Goal: Task Accomplishment & Management: Complete application form

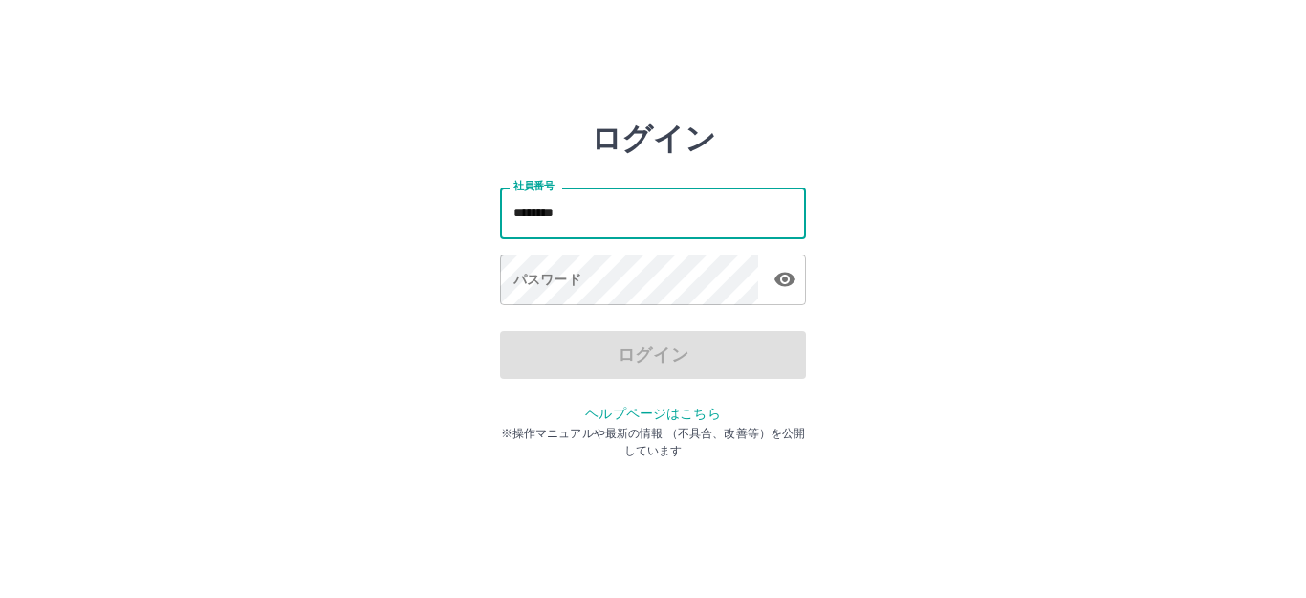
type input "*******"
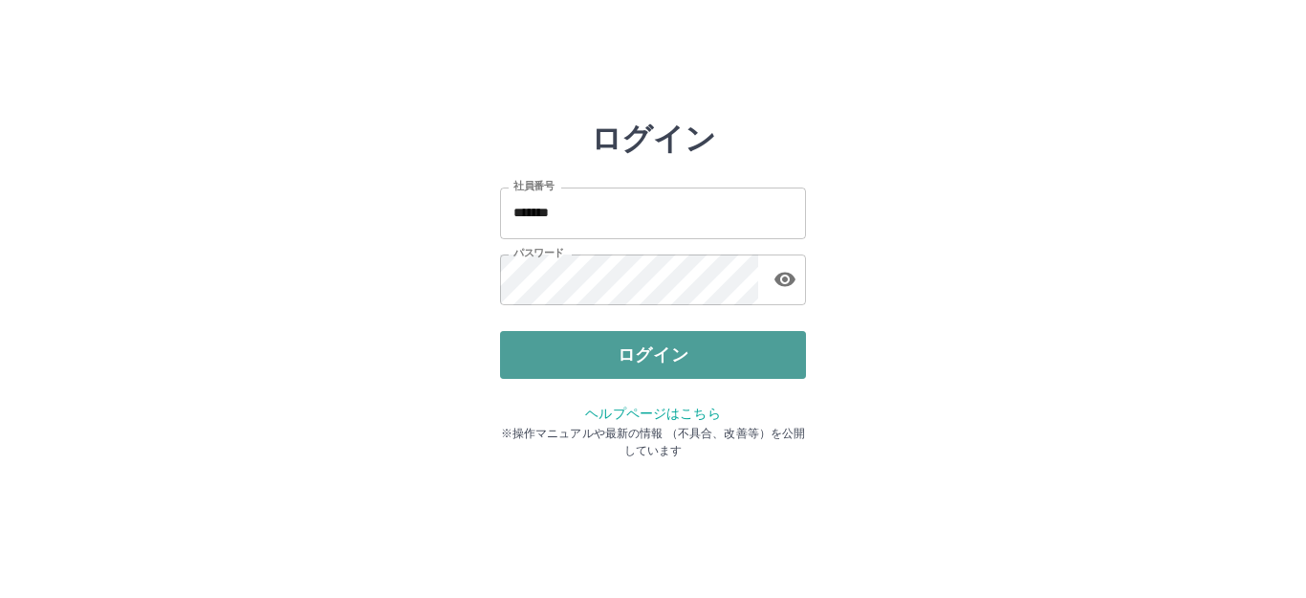
click at [575, 368] on button "ログイン" at bounding box center [653, 355] width 306 height 48
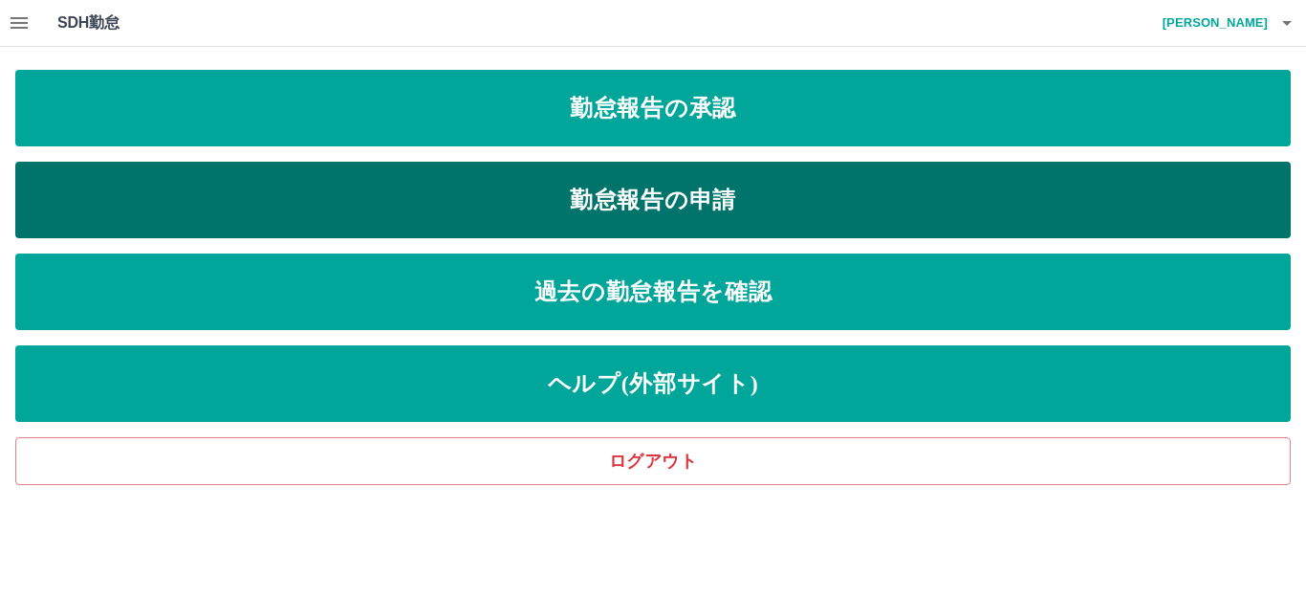
click at [570, 192] on link "勤怠報告の申請" at bounding box center [652, 200] width 1275 height 76
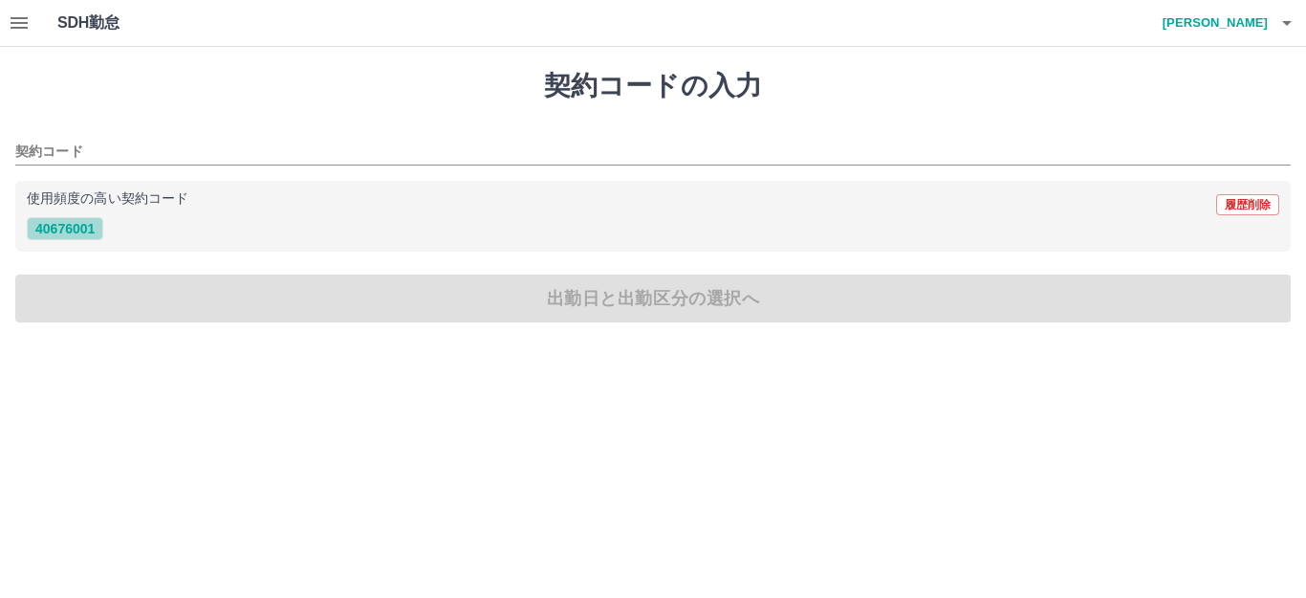
click at [56, 228] on button "40676001" at bounding box center [65, 228] width 76 height 23
type input "********"
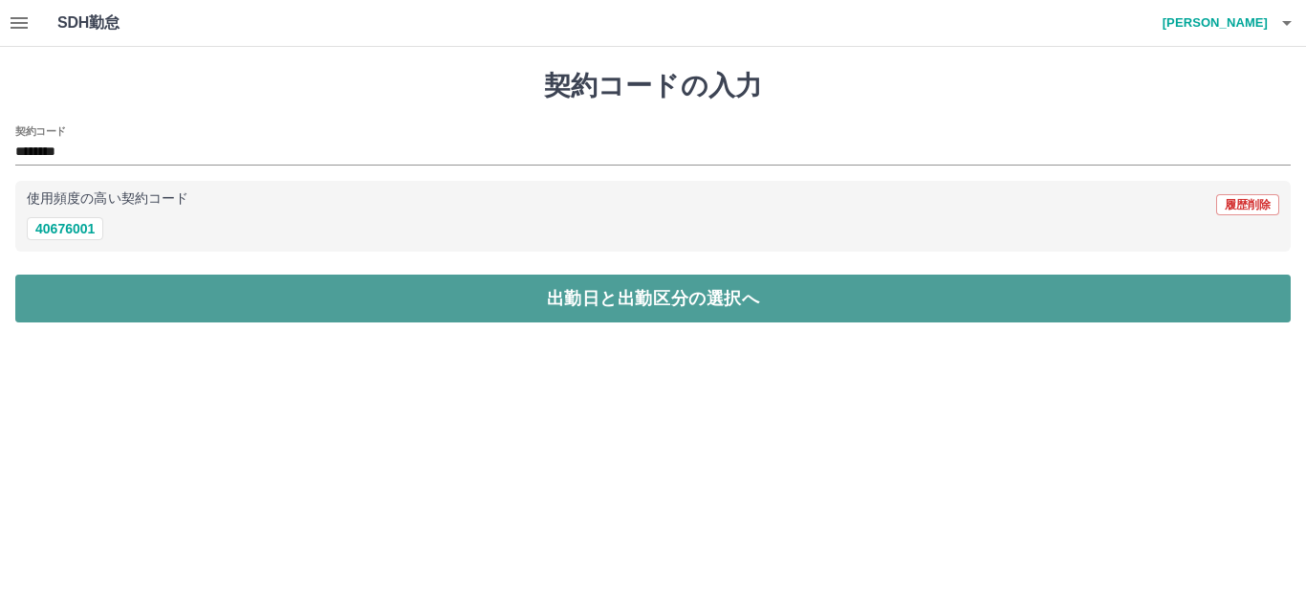
click at [137, 288] on button "出勤日と出勤区分の選択へ" at bounding box center [652, 298] width 1275 height 48
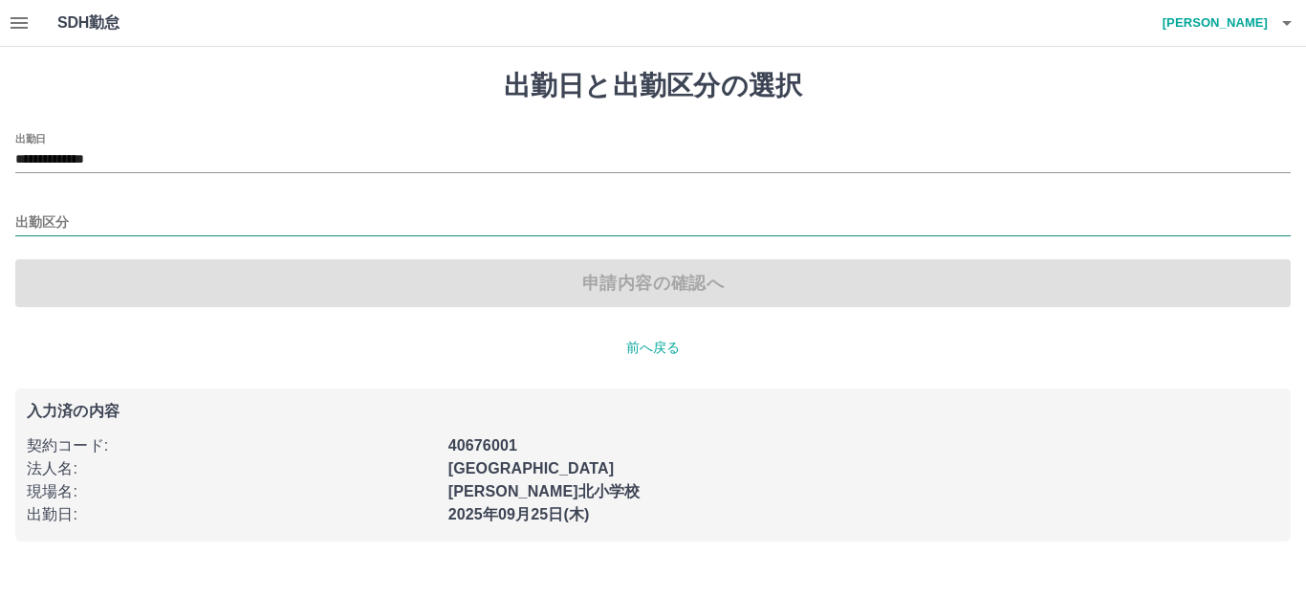
click at [81, 213] on input "出勤区分" at bounding box center [652, 223] width 1275 height 24
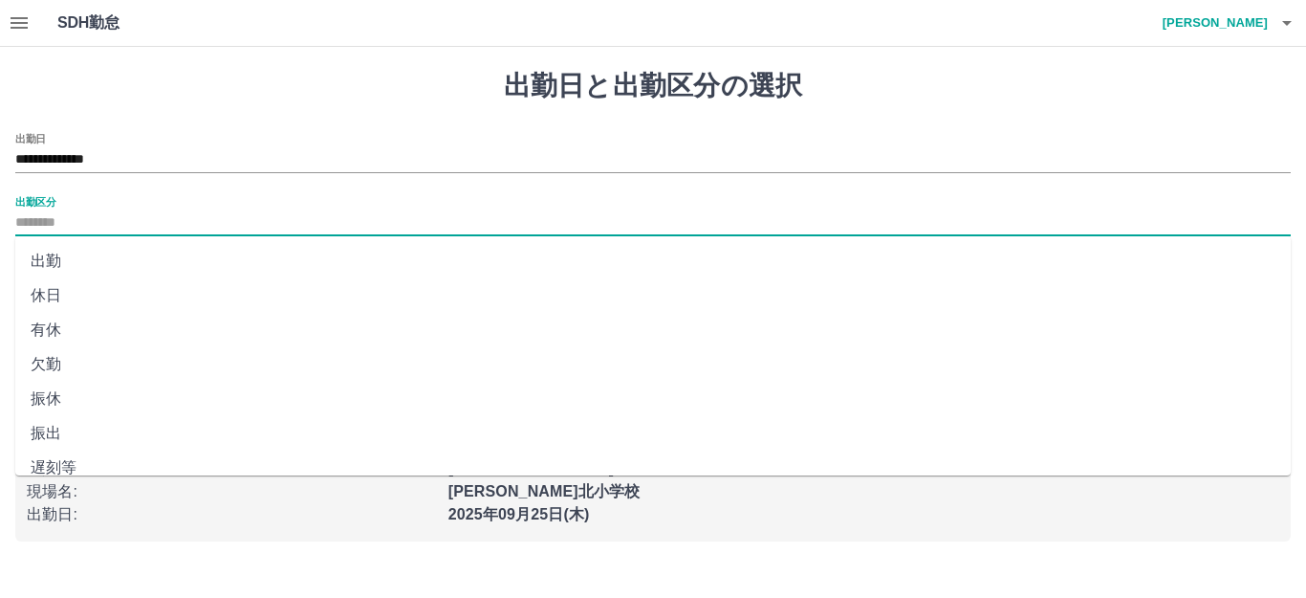
click at [80, 268] on li "出勤" at bounding box center [652, 261] width 1275 height 34
type input "**"
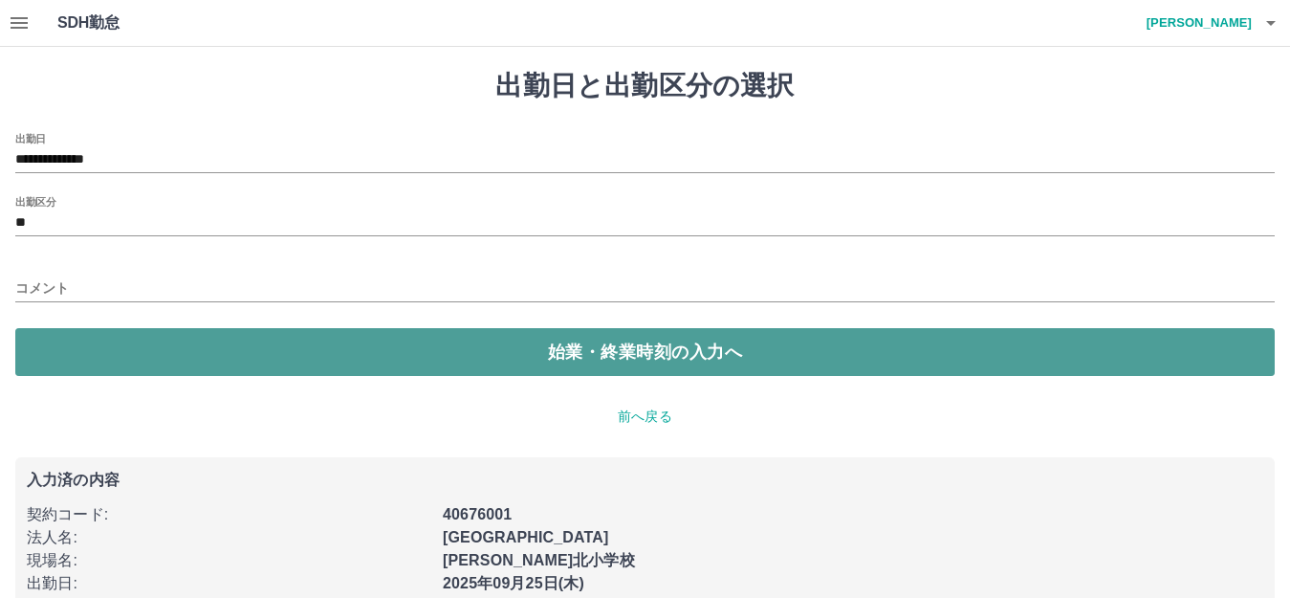
click at [542, 348] on button "始業・終業時刻の入力へ" at bounding box center [644, 352] width 1259 height 48
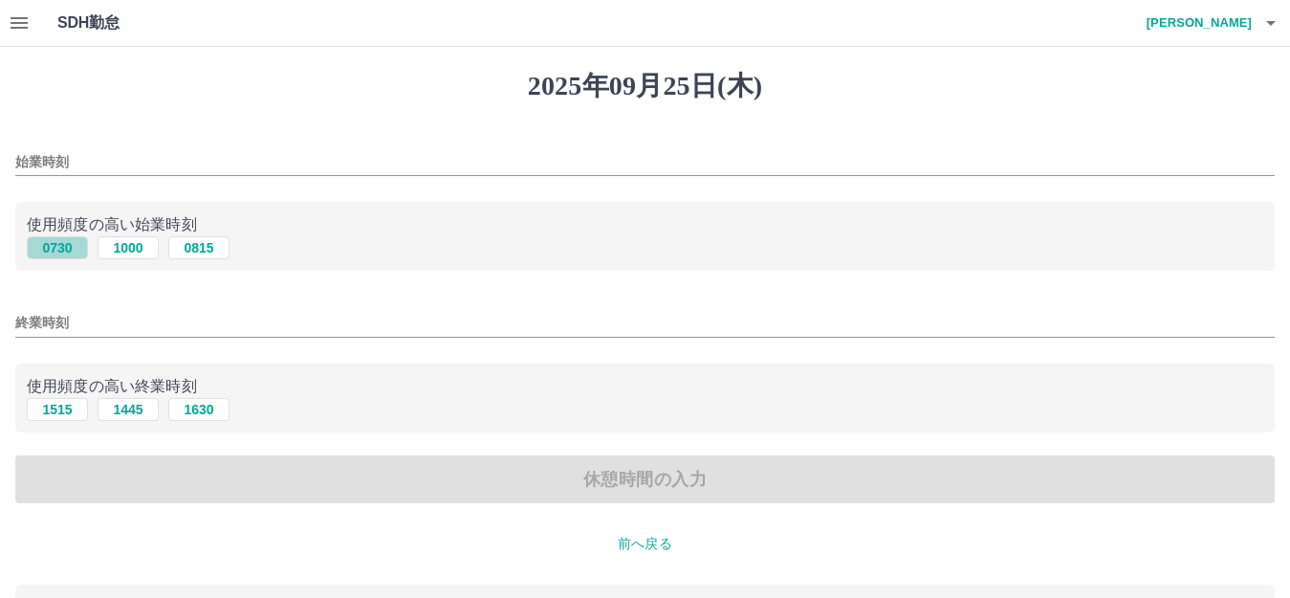
click at [46, 249] on button "0730" at bounding box center [57, 247] width 61 height 23
type input "****"
click at [184, 411] on button "1630" at bounding box center [198, 409] width 61 height 23
type input "****"
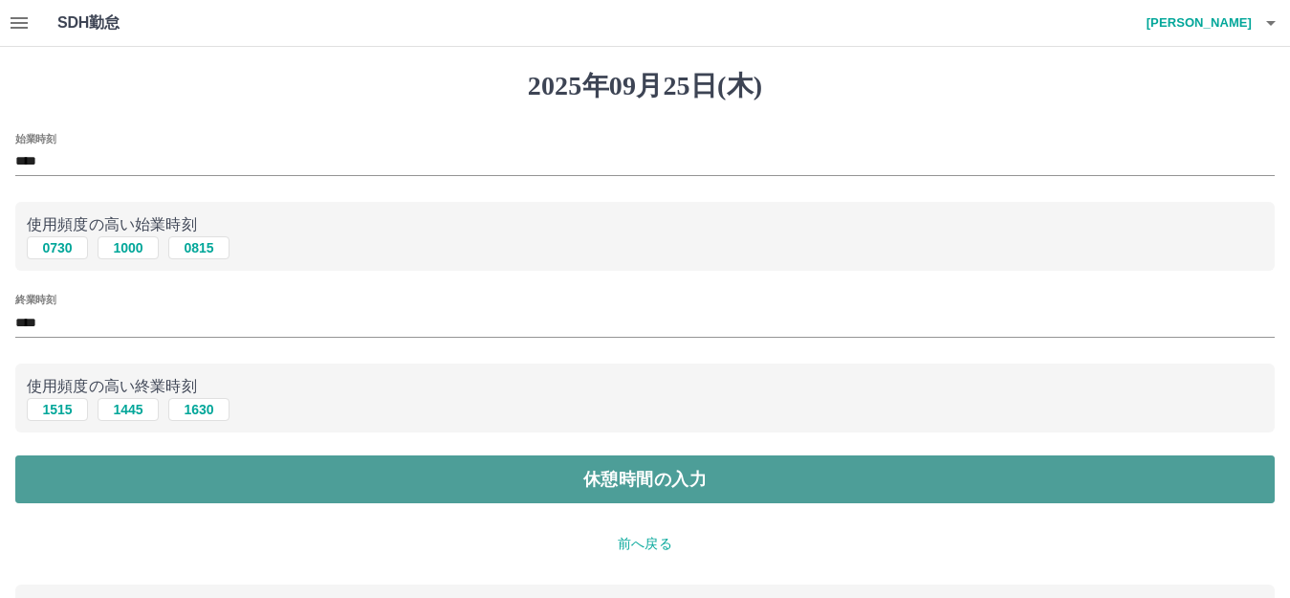
click at [322, 484] on button "休憩時間の入力" at bounding box center [644, 479] width 1259 height 48
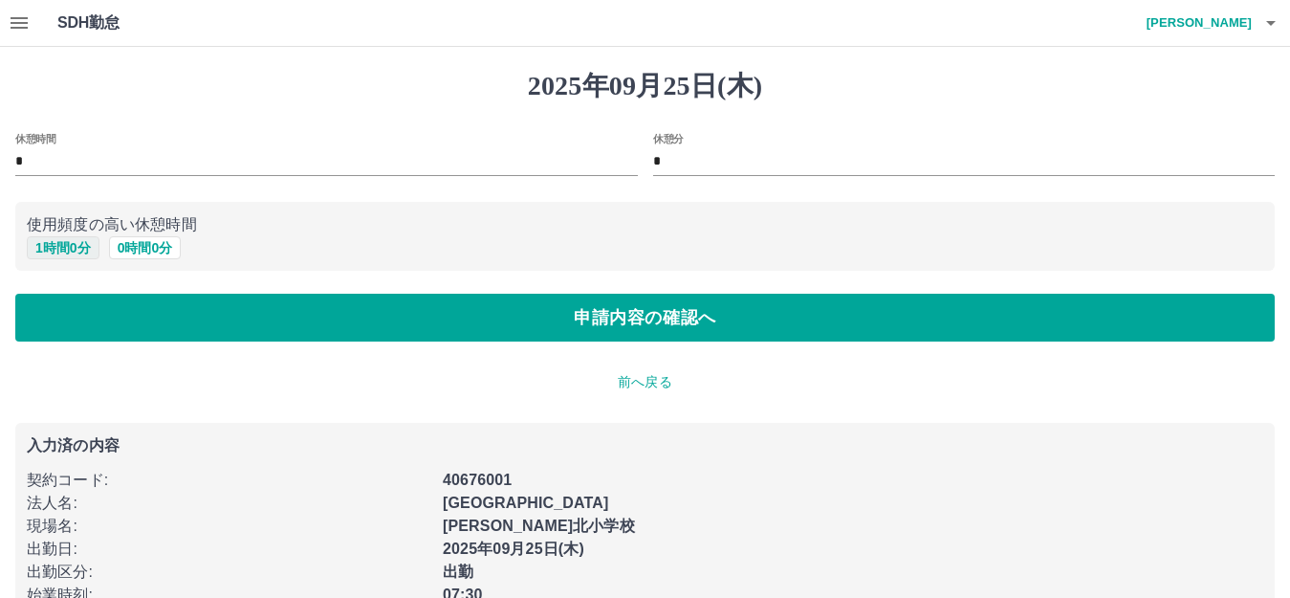
click at [68, 247] on button "1 時間 0 分" at bounding box center [63, 247] width 73 height 23
type input "*"
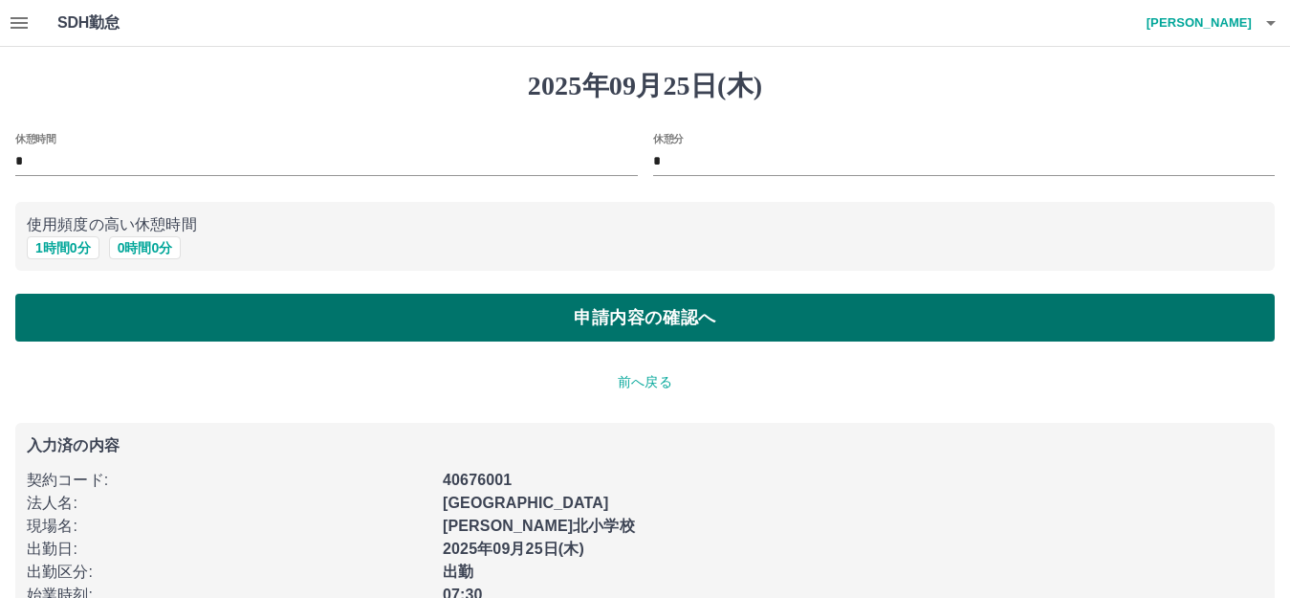
click at [556, 314] on button "申請内容の確認へ" at bounding box center [644, 317] width 1259 height 48
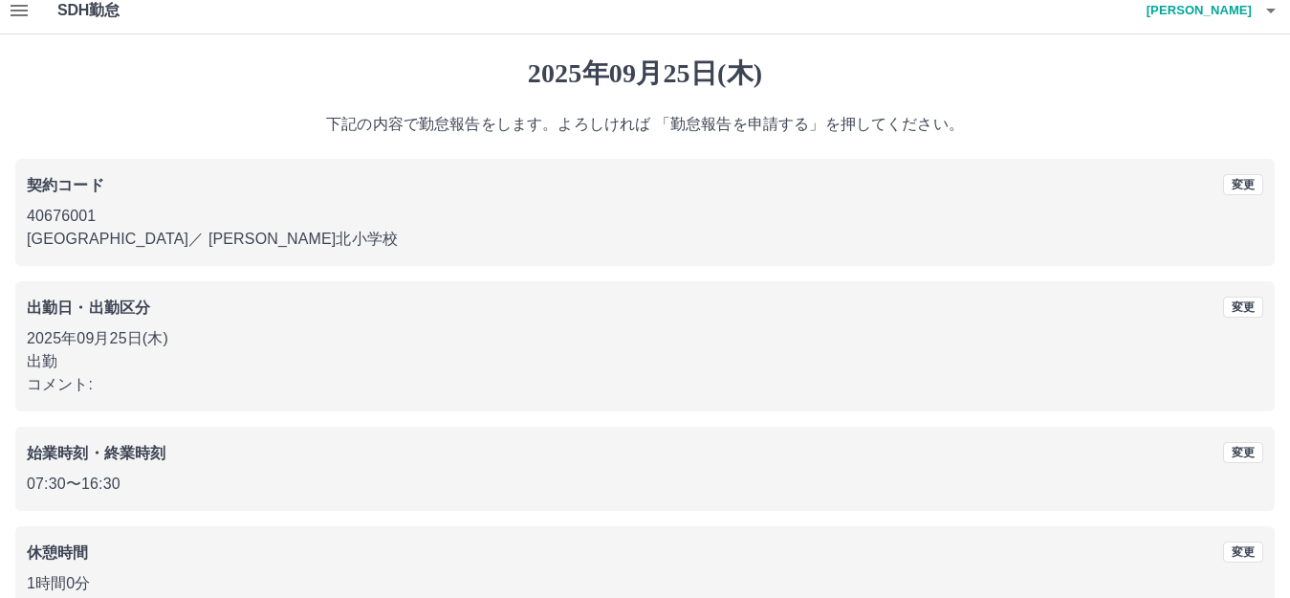
scroll to position [119, 0]
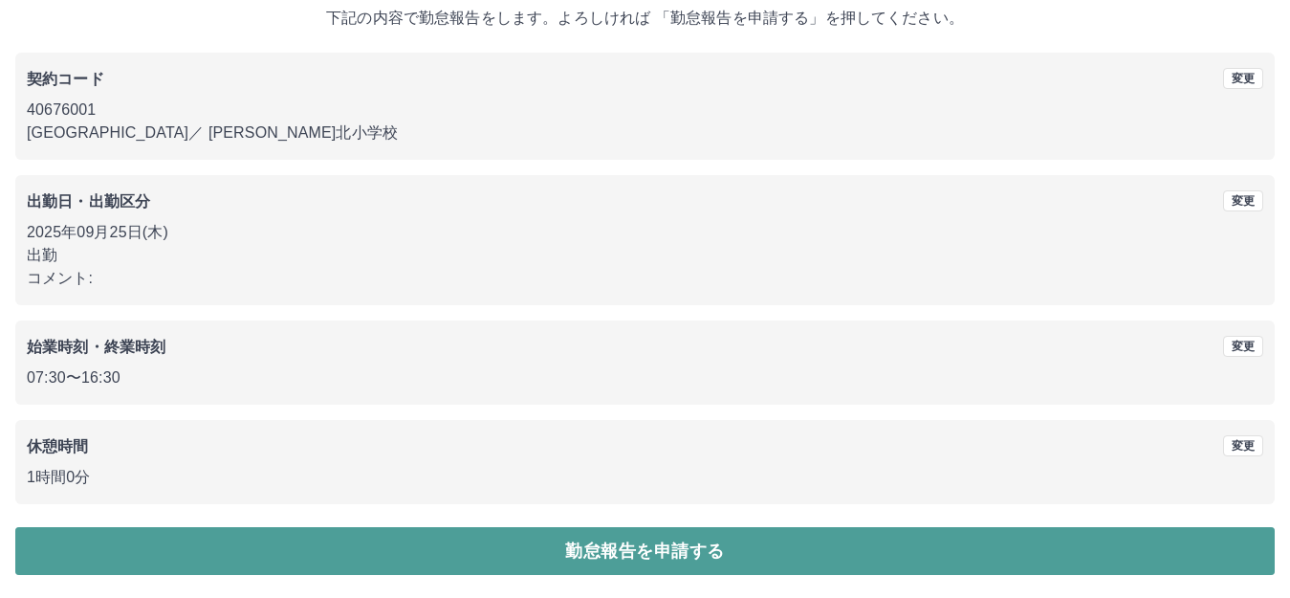
click at [645, 553] on button "勤怠報告を申請する" at bounding box center [644, 551] width 1259 height 48
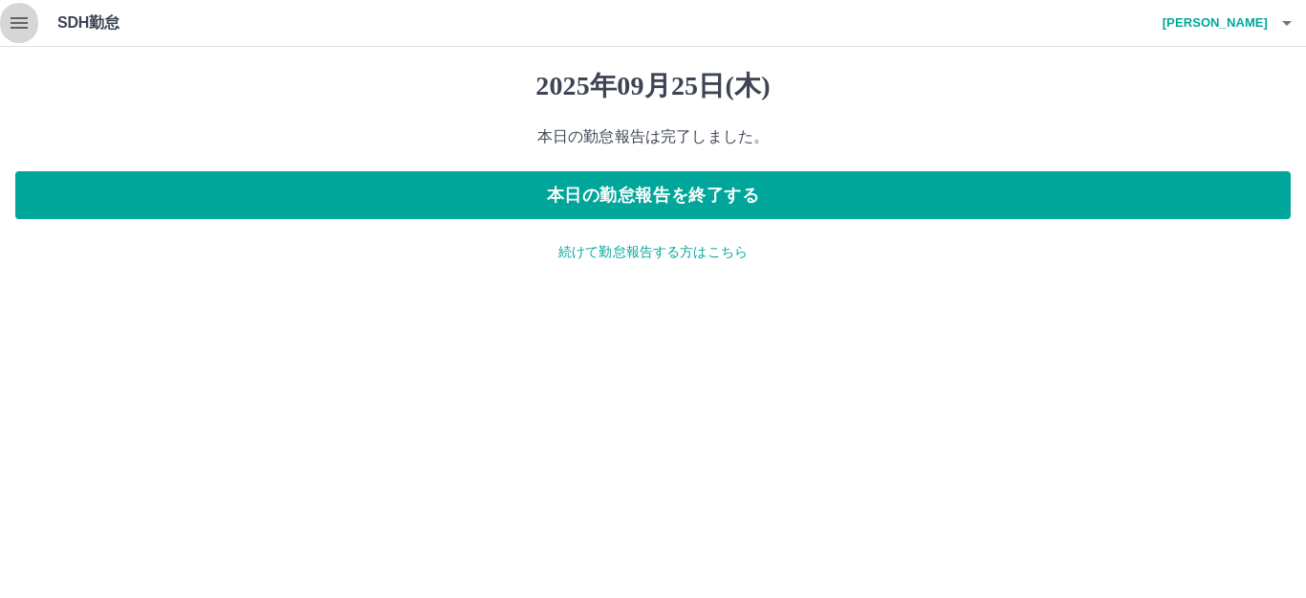
click at [31, 33] on button "button" at bounding box center [19, 23] width 38 height 46
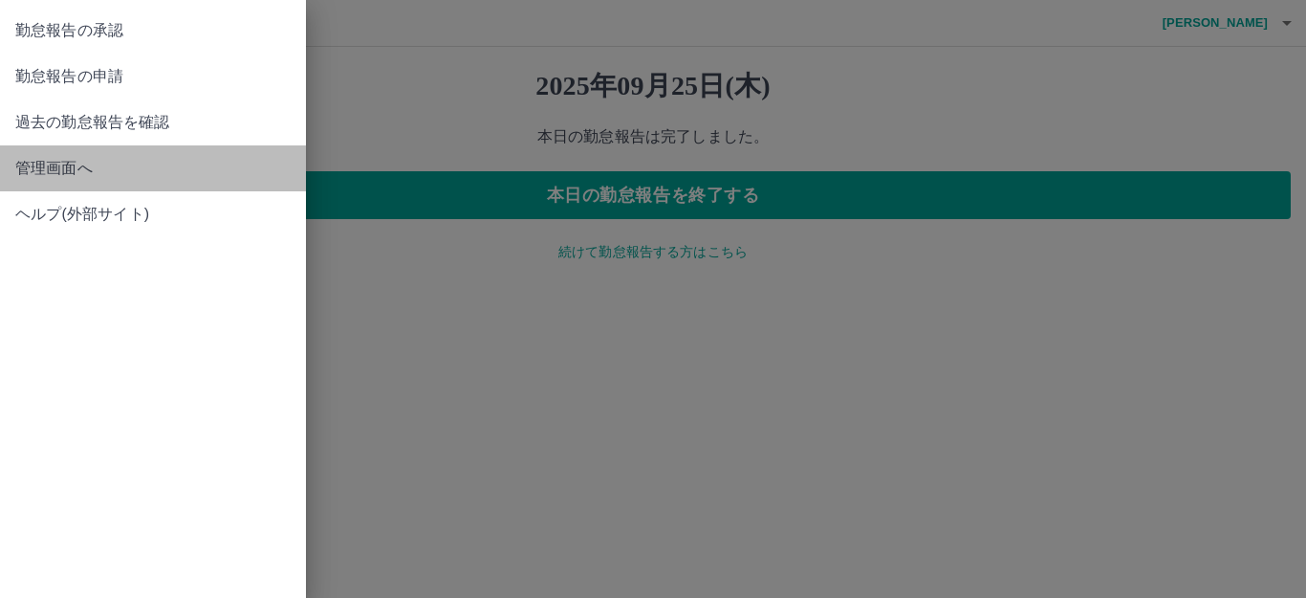
click at [74, 173] on span "管理画面へ" at bounding box center [152, 168] width 275 height 23
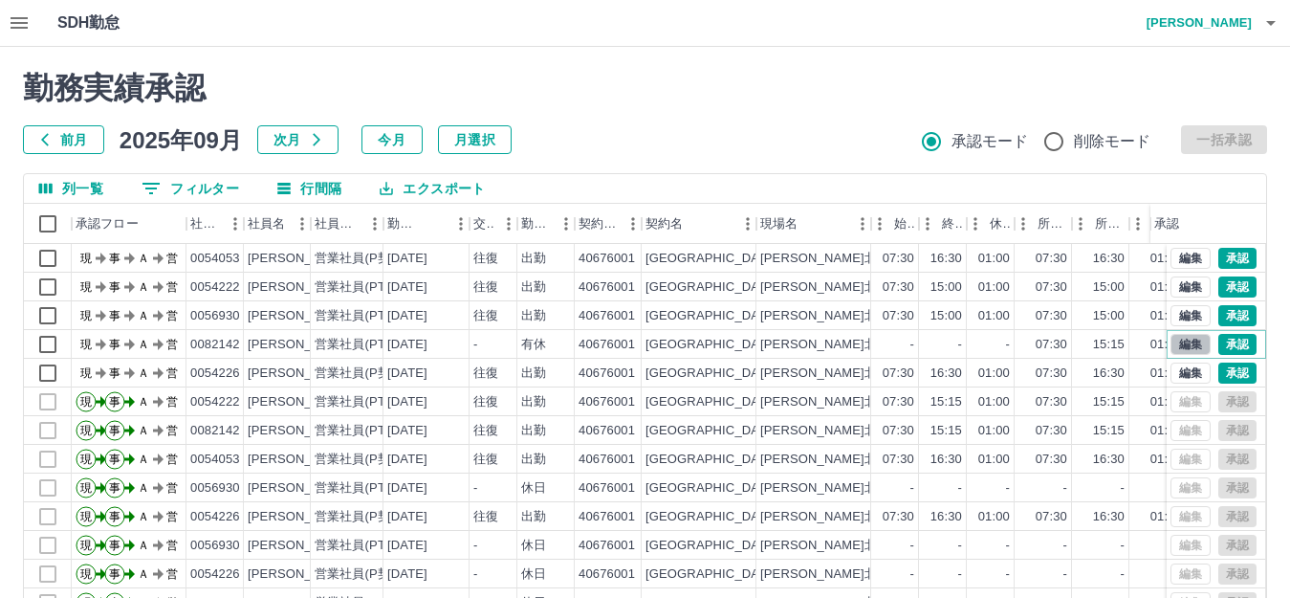
click at [1170, 340] on button "編集" at bounding box center [1190, 344] width 40 height 21
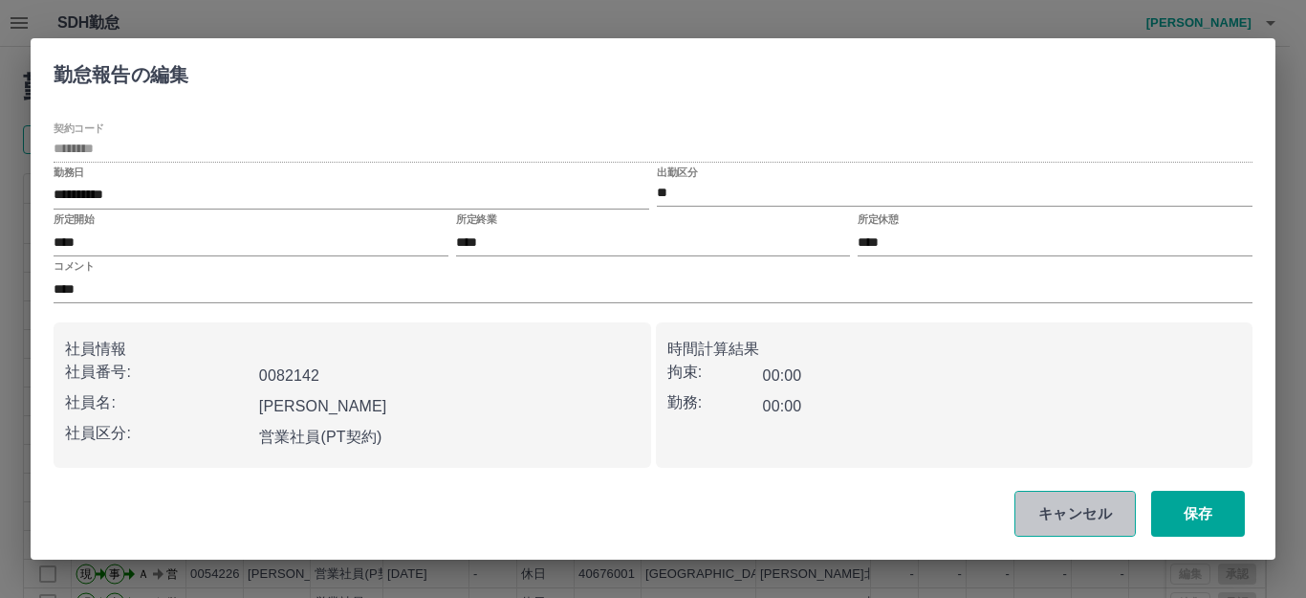
click at [1094, 505] on button "キャンセル" at bounding box center [1074, 513] width 121 height 46
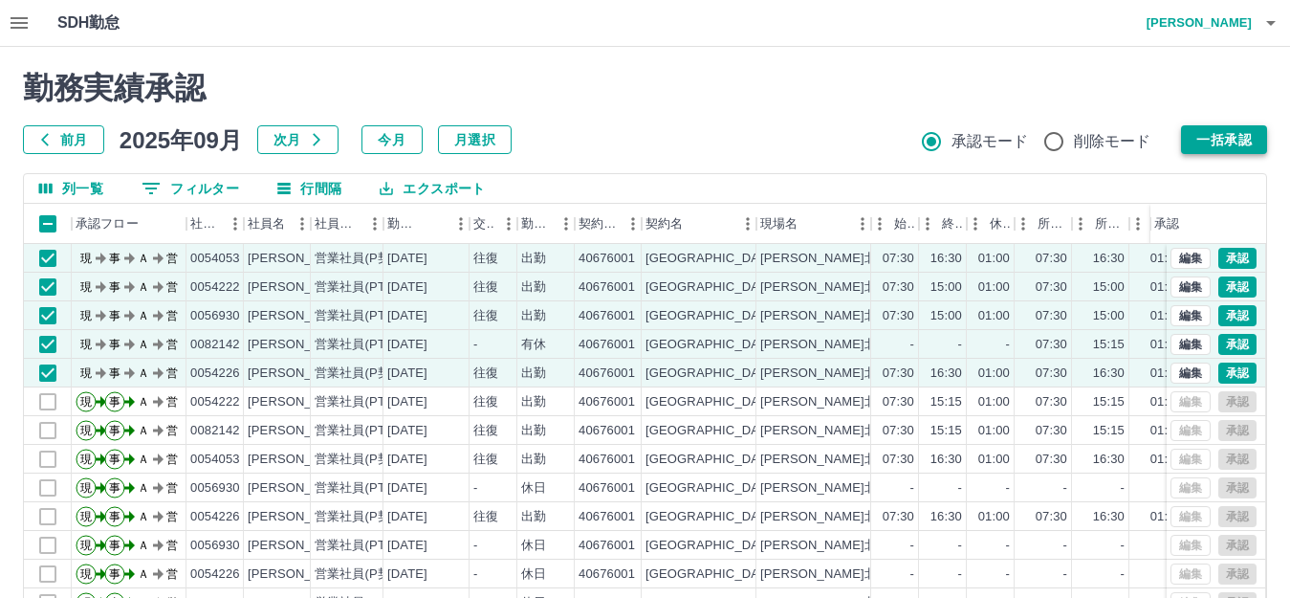
click at [1217, 137] on button "一括承認" at bounding box center [1224, 139] width 86 height 29
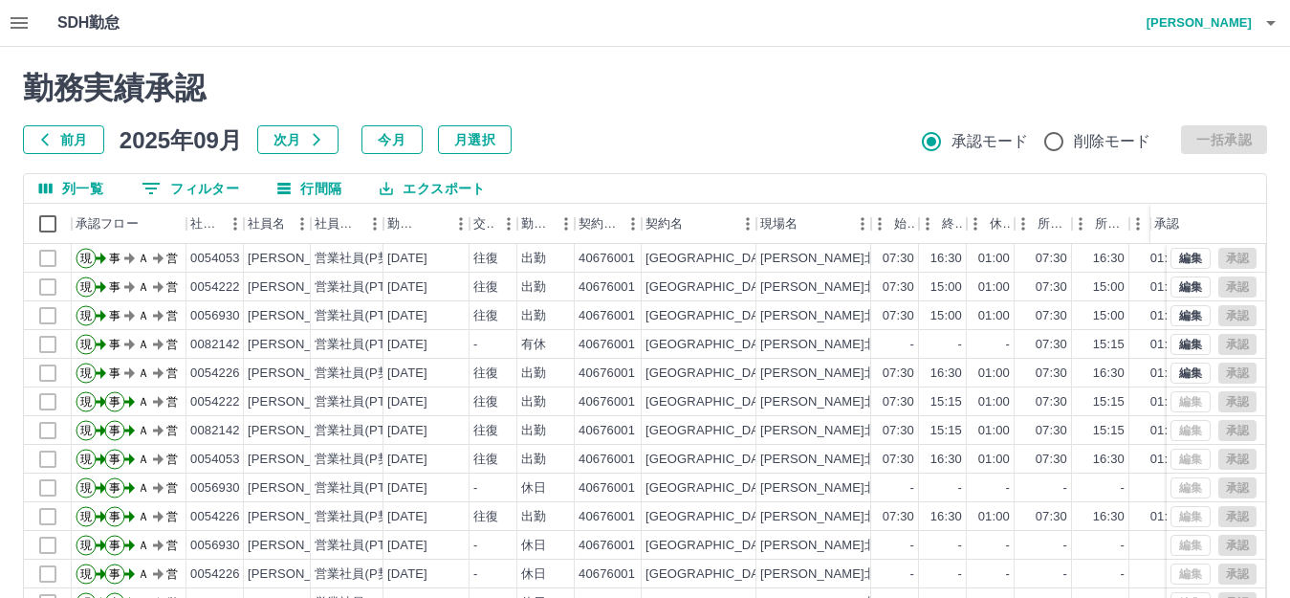
click at [1230, 33] on h4 "若田　莉弥" at bounding box center [1194, 23] width 115 height 46
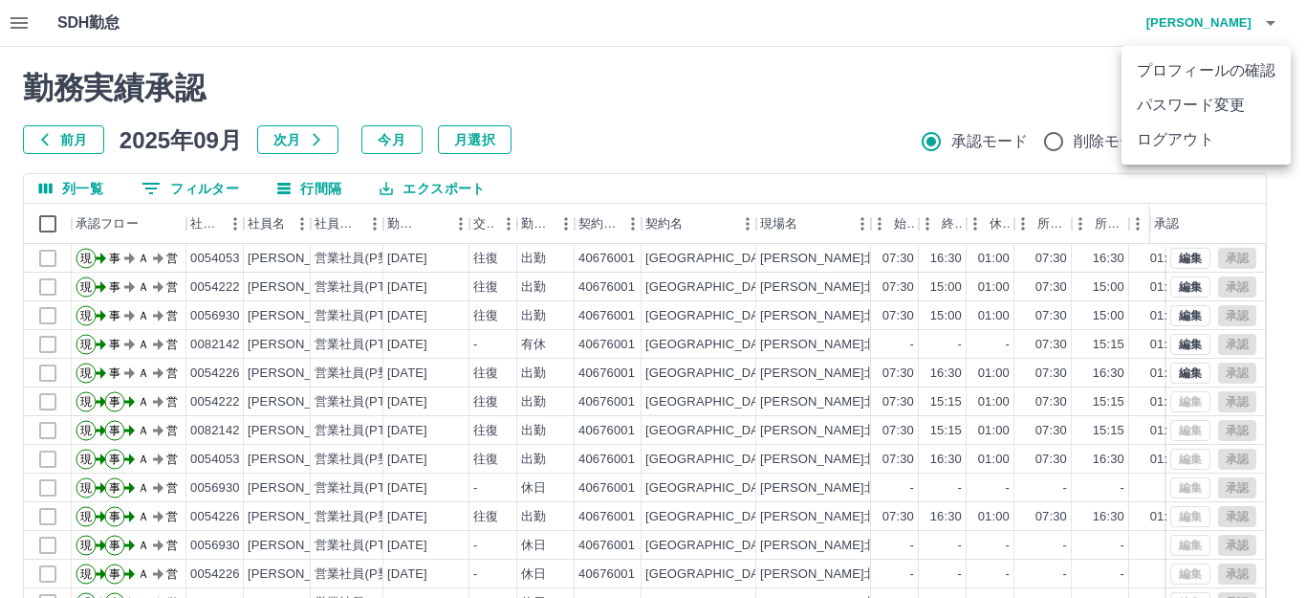
click at [1193, 149] on li "ログアウト" at bounding box center [1205, 139] width 169 height 34
